Goal: Navigation & Orientation: Find specific page/section

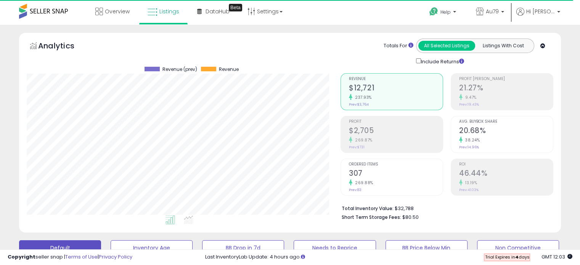
scroll to position [156, 313]
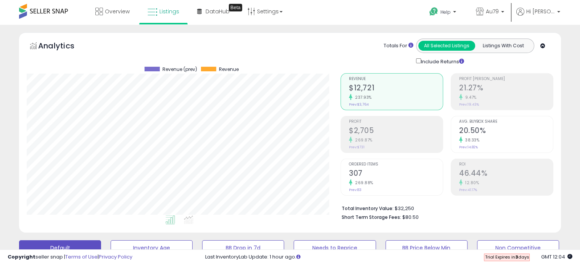
scroll to position [156, 313]
click at [112, 6] on link "Overview" at bounding box center [113, 11] width 46 height 23
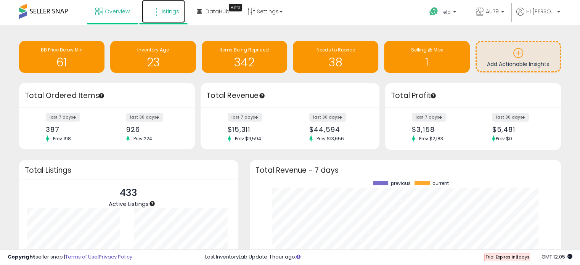
click at [155, 11] on icon at bounding box center [153, 12] width 10 height 10
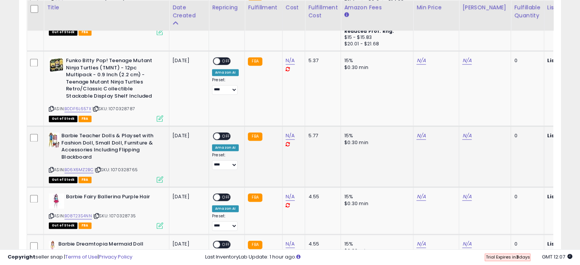
click at [106, 154] on b "Barbie Teacher Dolls & Playset with Fashion Doll, Small Doll, Furniture & Acces…" at bounding box center [107, 147] width 93 height 30
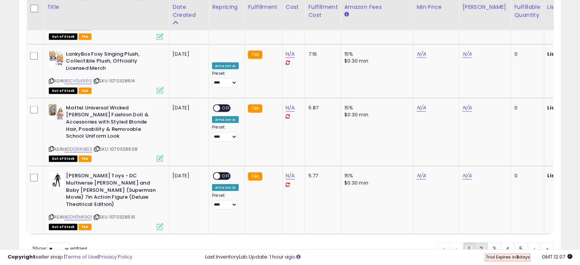
click at [480, 242] on link "2" at bounding box center [481, 248] width 13 height 13
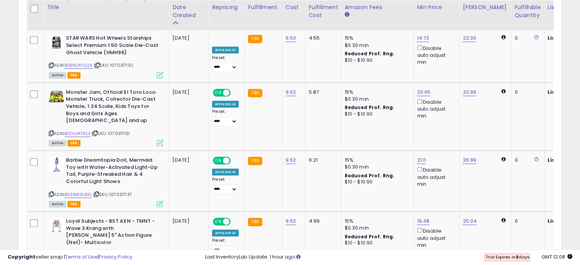
scroll to position [500, 0]
click at [80, 192] on link "B09BW3L8KL" at bounding box center [77, 195] width 27 height 6
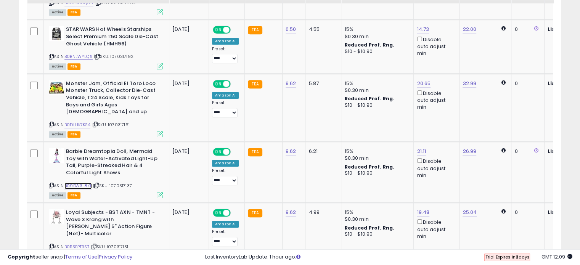
scroll to position [482, 0]
